Goal: Check status: Check status

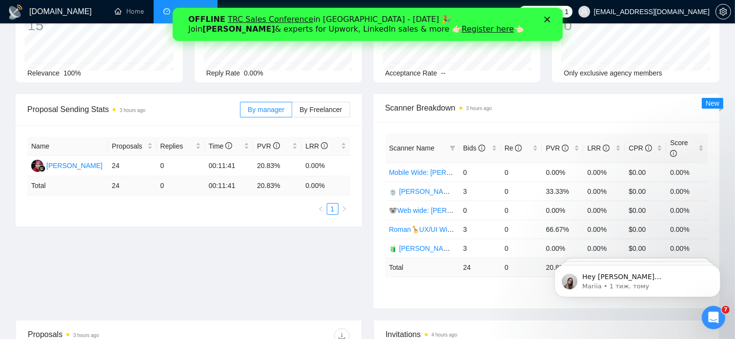
scroll to position [84, 0]
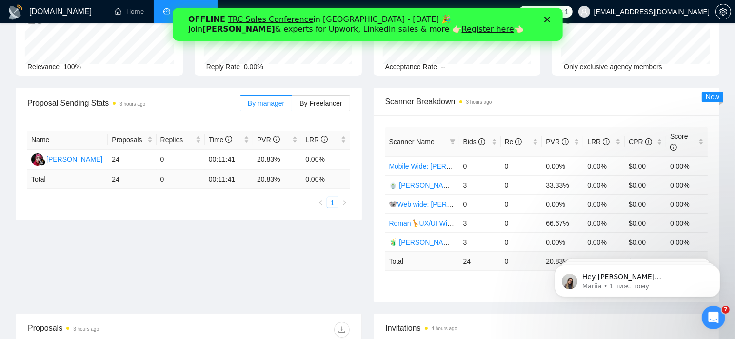
click at [152, 280] on div "Proposal Sending Stats 3 hours ago By manager By Freelancer Name Proposals Repl…" at bounding box center [367, 201] width 715 height 226
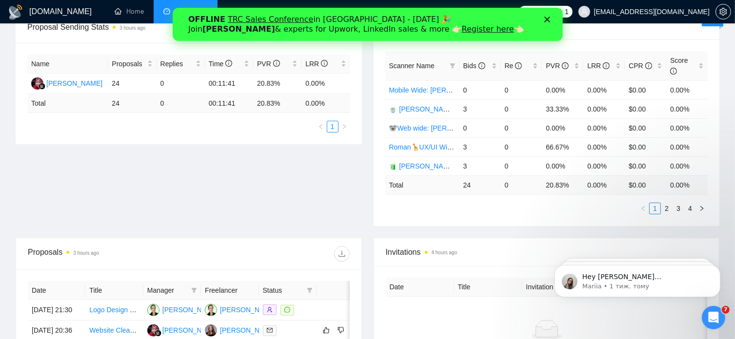
scroll to position [0, 0]
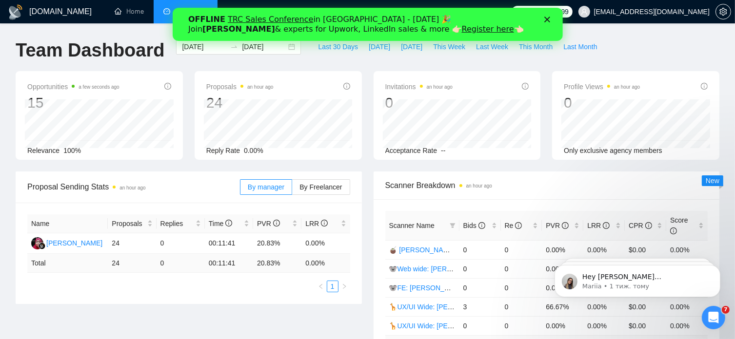
click at [548, 20] on icon "Закрити" at bounding box center [547, 20] width 6 height 6
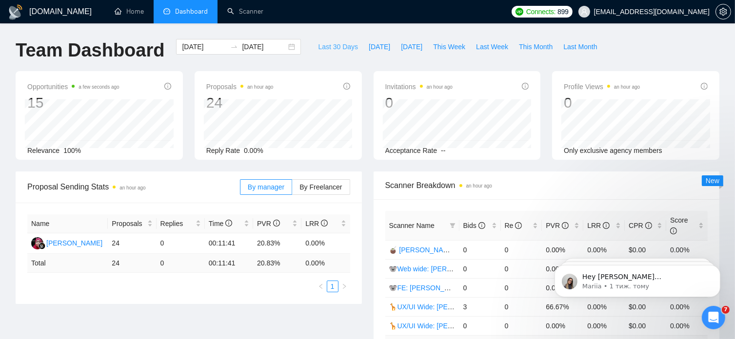
click at [331, 44] on span "Last 30 Days" at bounding box center [338, 46] width 40 height 11
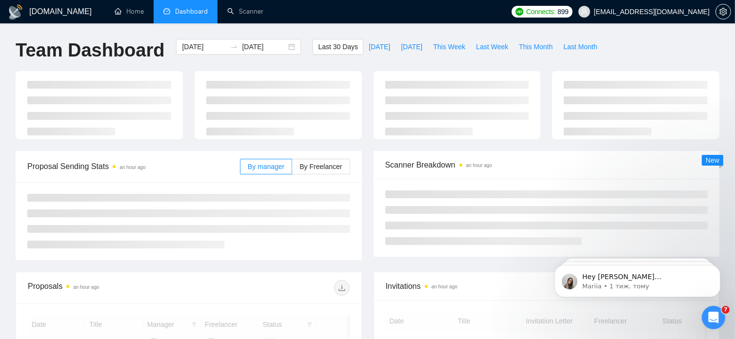
type input "2025-09-06"
type input "2025-10-06"
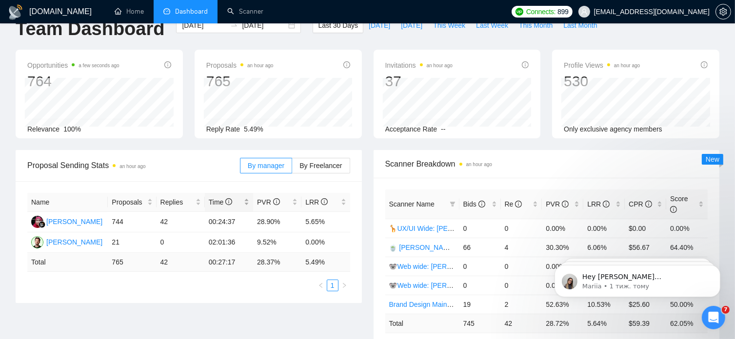
scroll to position [27, 0]
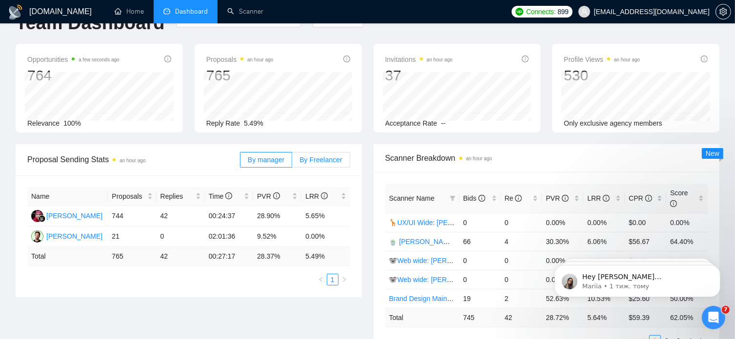
click at [336, 159] on span "By Freelancer" at bounding box center [320, 160] width 42 height 8
click at [292, 162] on input "By Freelancer" at bounding box center [292, 162] width 0 height 0
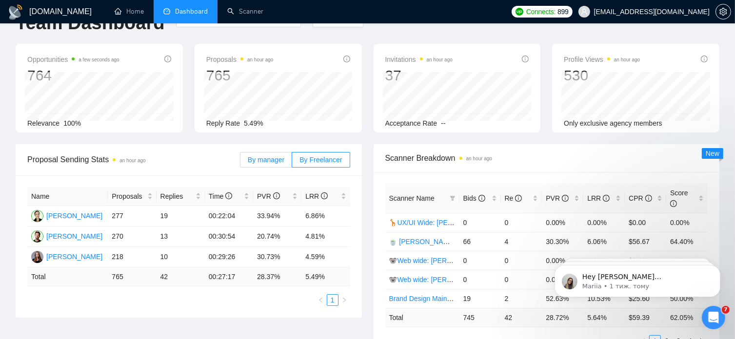
click at [269, 158] on span "By manager" at bounding box center [266, 160] width 37 height 8
click at [240, 162] on input "By manager" at bounding box center [240, 162] width 0 height 0
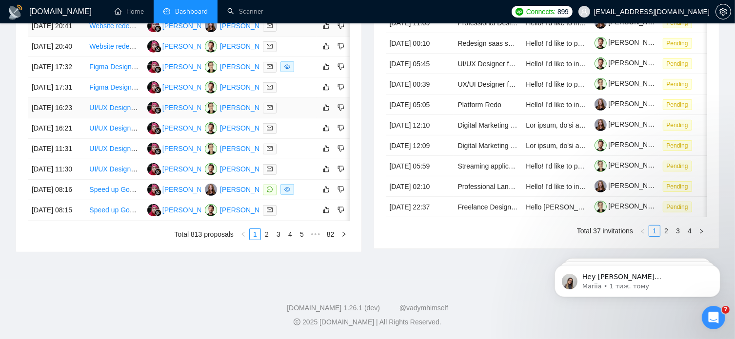
scroll to position [531, 0]
click at [269, 235] on link "2" at bounding box center [266, 234] width 11 height 11
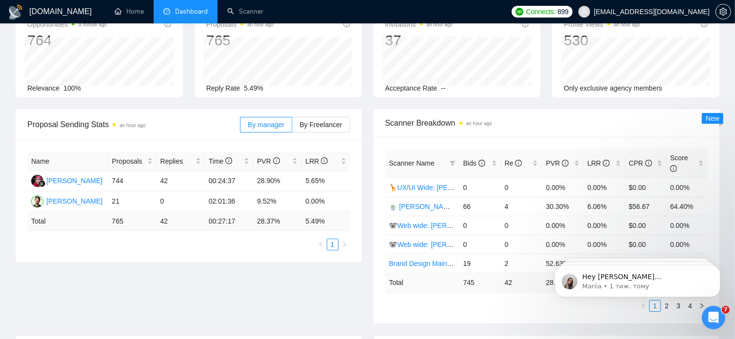
scroll to position [0, 0]
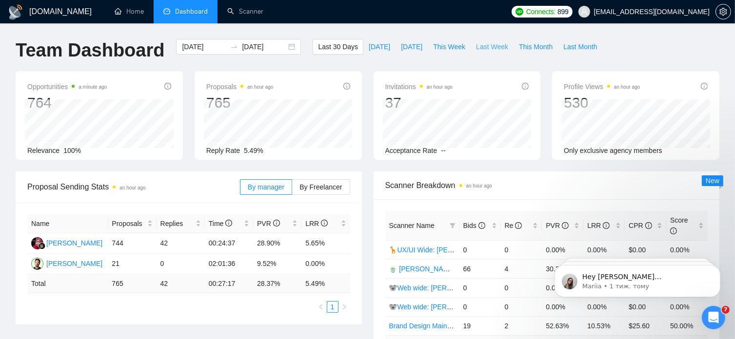
click at [477, 48] on span "Last Week" at bounding box center [492, 46] width 32 height 11
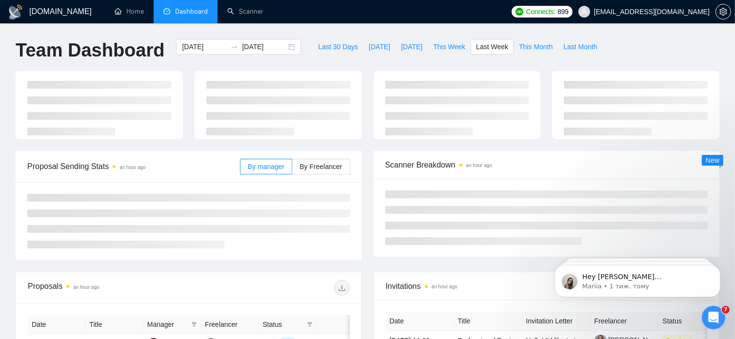
type input "2025-09-29"
type input "2025-10-05"
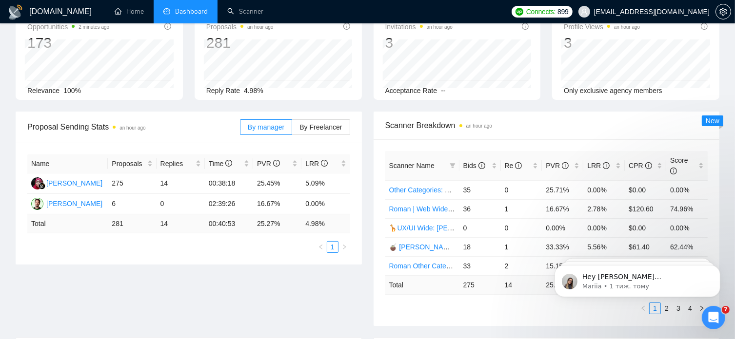
scroll to position [62, 0]
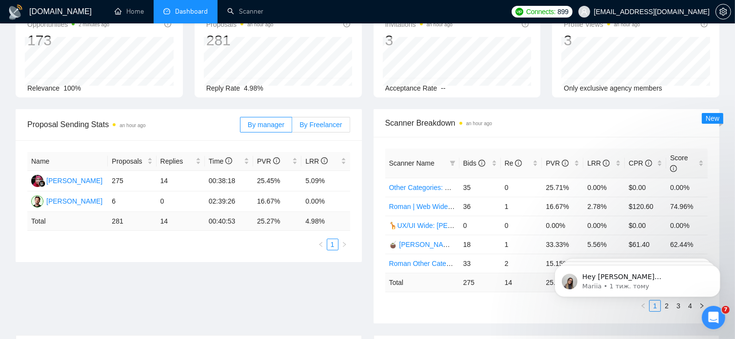
click at [330, 123] on span "By Freelancer" at bounding box center [320, 125] width 42 height 8
click at [292, 127] on input "By Freelancer" at bounding box center [292, 127] width 0 height 0
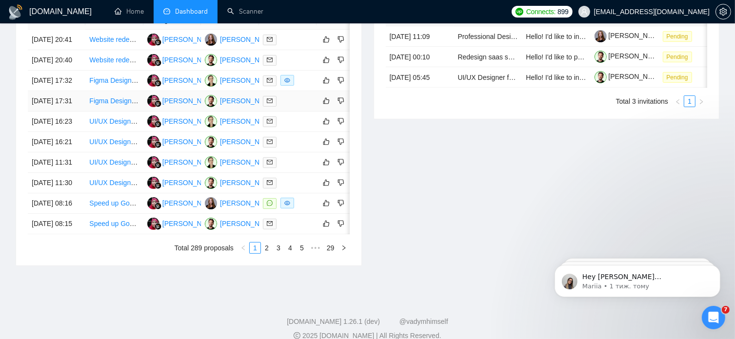
scroll to position [431, 0]
